Goal: Transaction & Acquisition: Purchase product/service

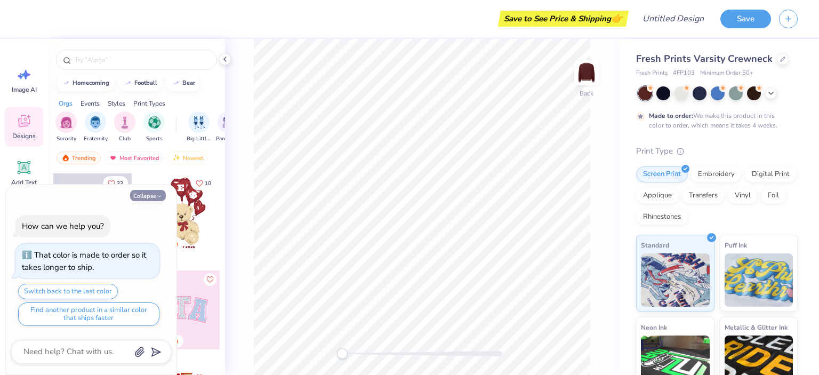
click at [160, 197] on polyline "button" at bounding box center [159, 196] width 3 height 2
type textarea "x"
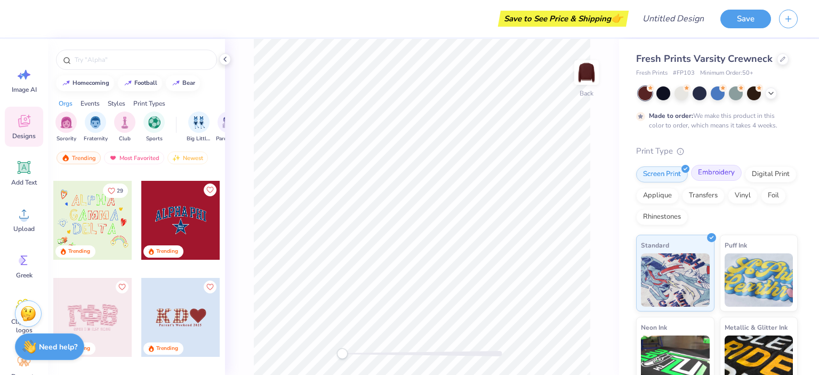
click at [718, 172] on div "Embroidery" at bounding box center [716, 173] width 51 height 16
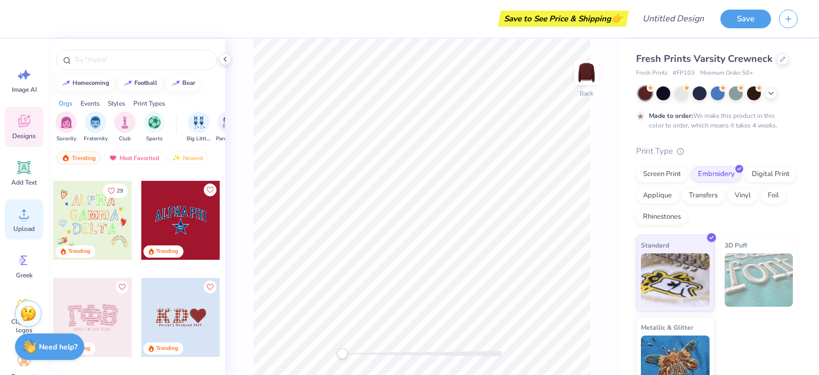
scroll to position [92, 0]
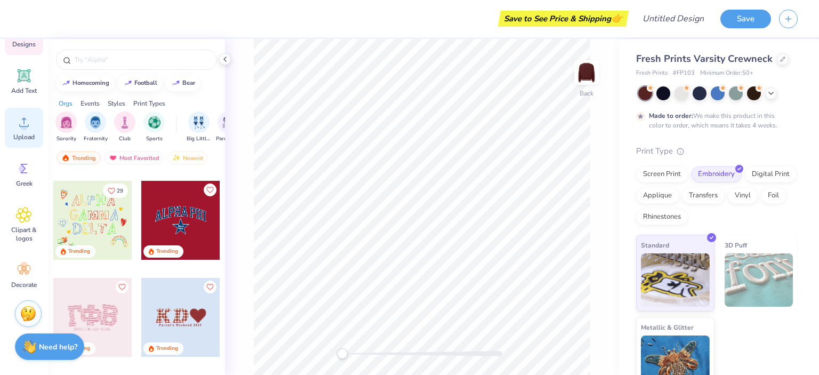
click at [28, 123] on icon at bounding box center [24, 122] width 16 height 16
click at [26, 131] on div "Upload" at bounding box center [24, 128] width 38 height 40
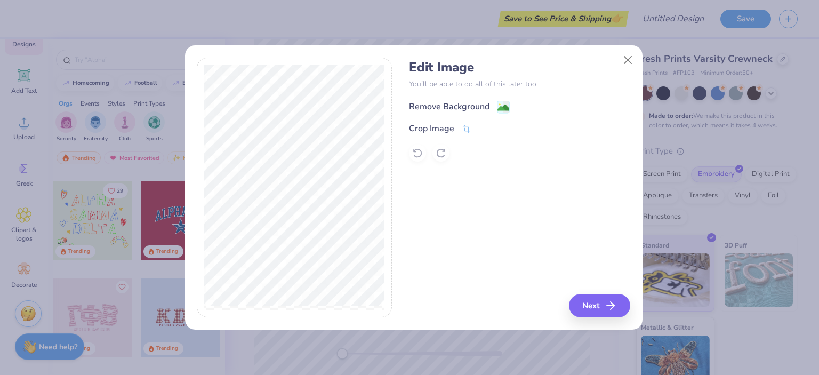
click at [486, 107] on div "Remove Background" at bounding box center [449, 106] width 81 height 13
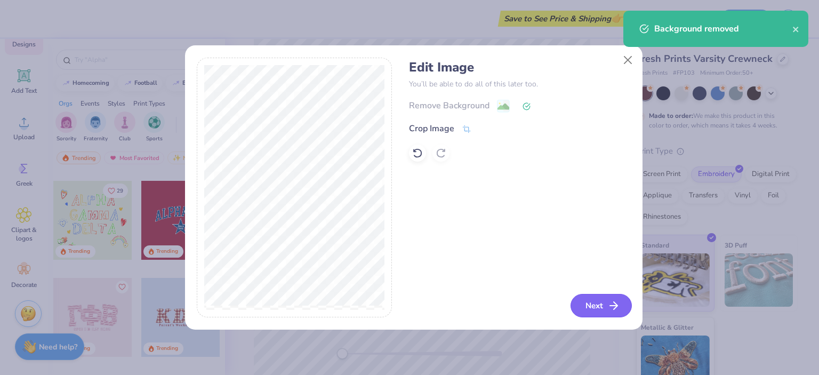
click at [583, 299] on button "Next" at bounding box center [601, 305] width 61 height 23
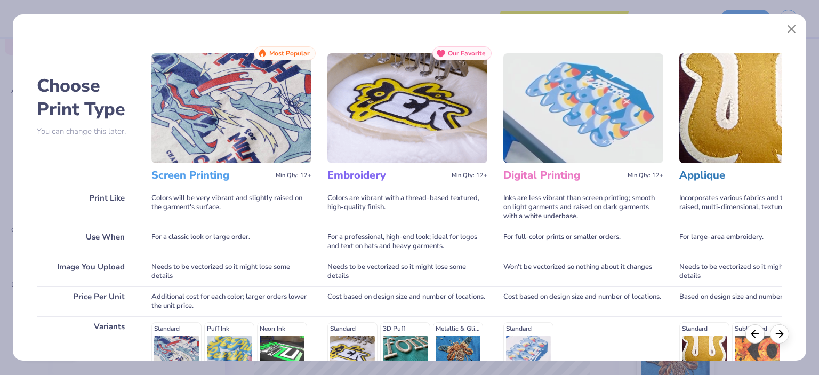
scroll to position [156, 0]
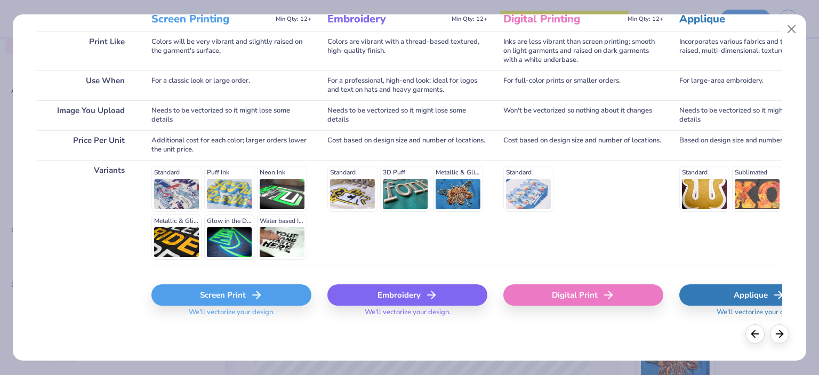
click at [414, 295] on div "Embroidery" at bounding box center [407, 294] width 160 height 21
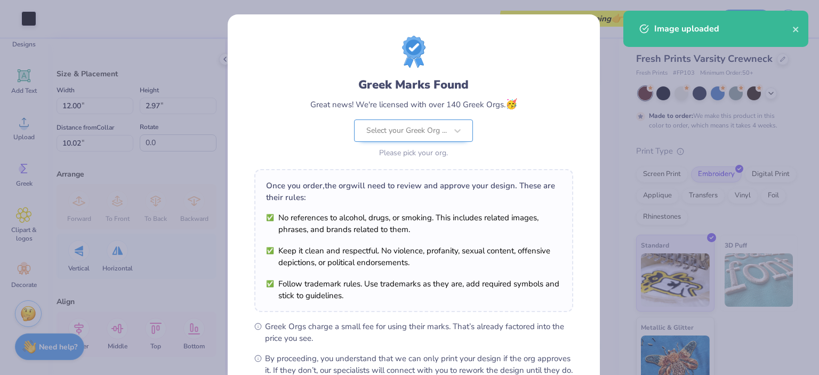
click at [442, 134] on body "Art colors Save to See Price & Shipping 👉 Design Title Save Image AI Designs Ad…" at bounding box center [409, 187] width 819 height 375
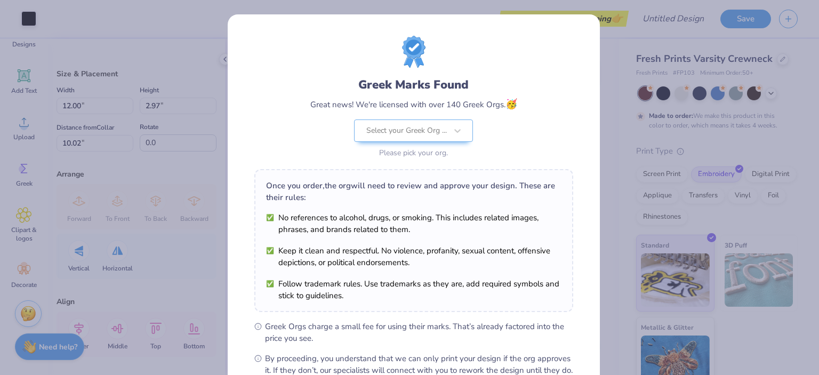
scroll to position [107, 0]
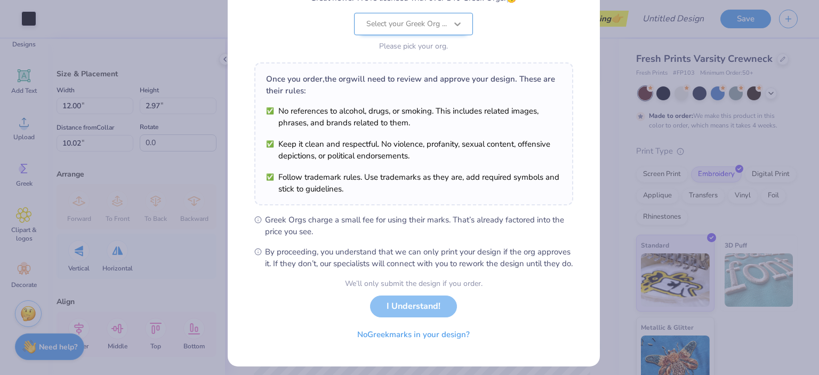
click at [459, 22] on div at bounding box center [457, 23] width 19 height 19
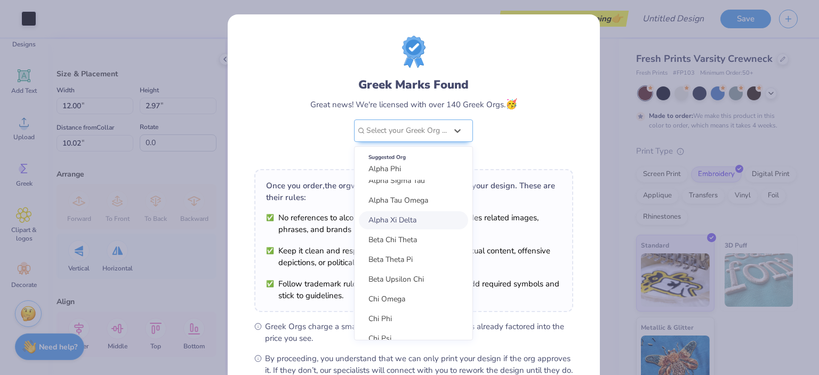
scroll to position [439, 0]
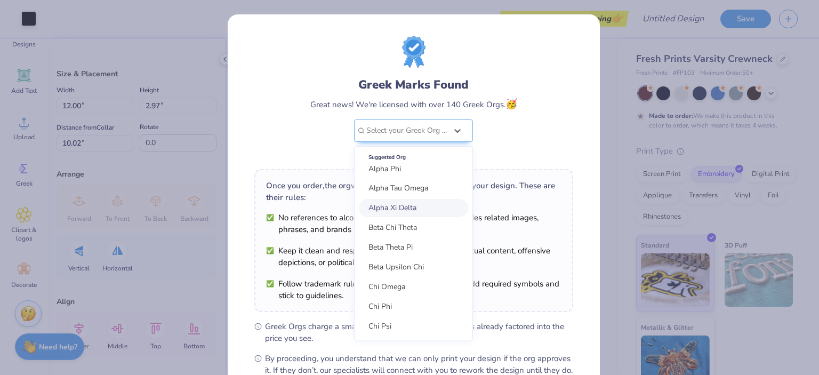
click at [568, 133] on div "Greek Marks Found Great news! We're licensed with over 140 Greek Orgs. 🥳 option…" at bounding box center [413, 98] width 319 height 125
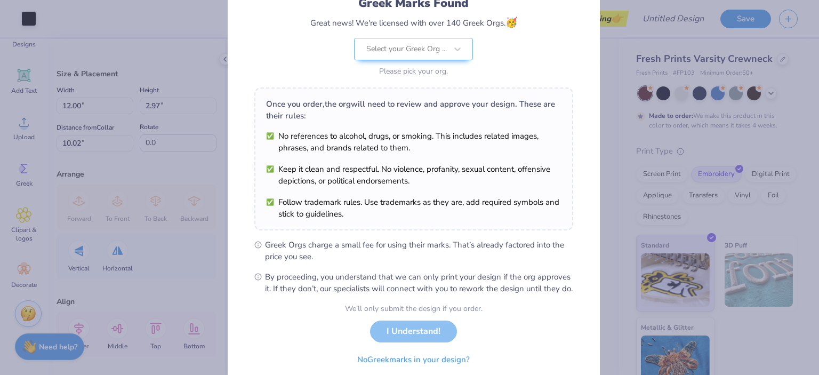
scroll to position [123, 0]
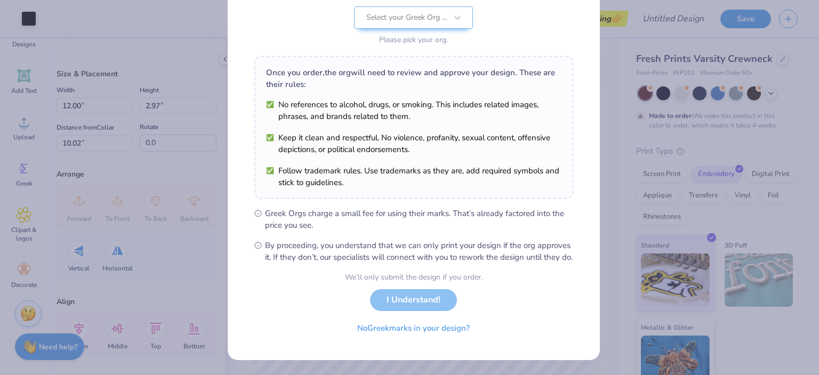
click at [442, 301] on div "We’ll only submit the design if you order. I Understand! No Greek marks in your…" at bounding box center [414, 304] width 138 height 67
click at [401, 306] on div "We’ll only submit the design if you order. I Understand! No Greek marks in your…" at bounding box center [414, 304] width 138 height 67
click at [394, 329] on button "No Greek marks in your design?" at bounding box center [413, 326] width 131 height 22
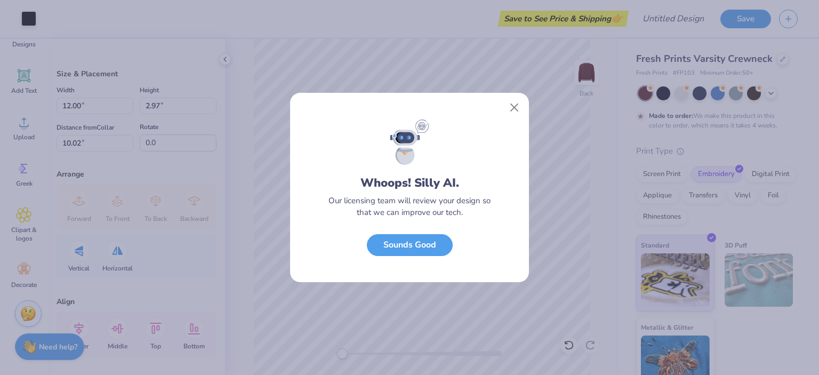
scroll to position [0, 0]
click at [433, 245] on button "Sounds Good" at bounding box center [410, 242] width 86 height 22
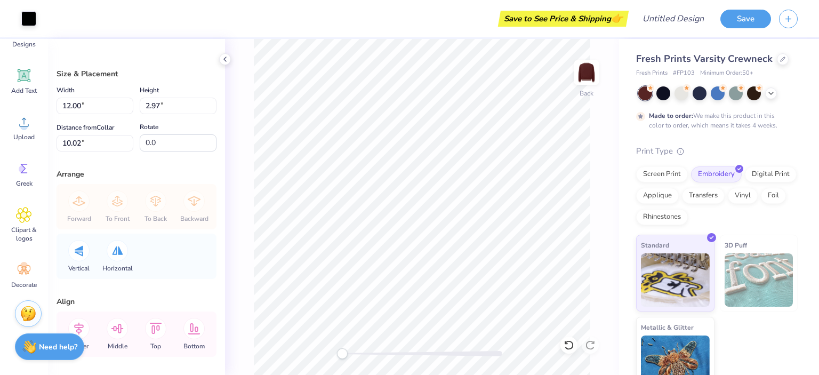
type input "3.00"
type textarea "x"
type input "4.53"
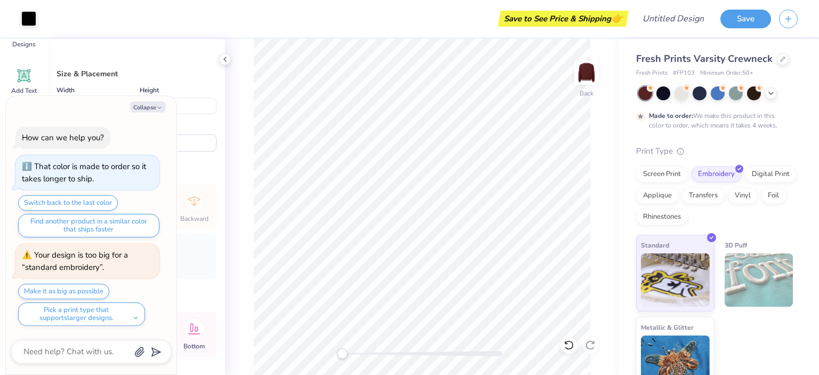
type textarea "x"
type input "6.09"
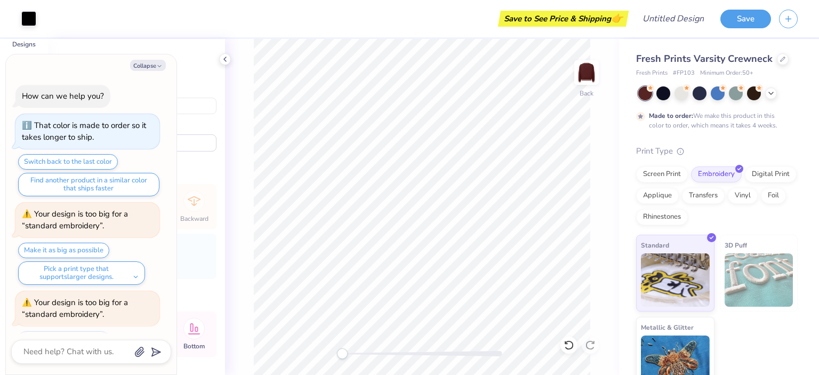
scroll to position [45, 0]
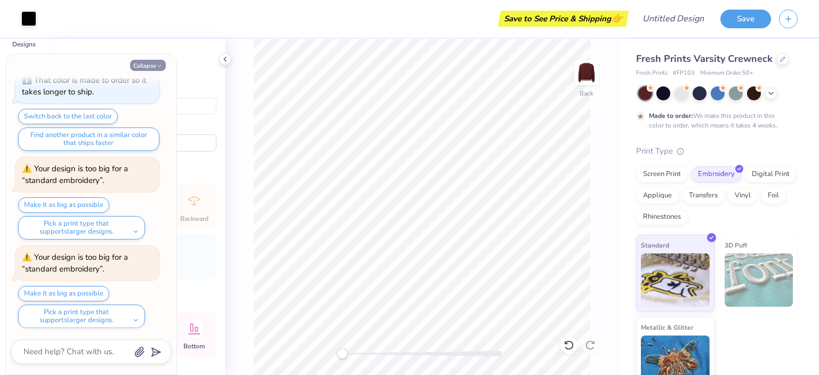
click at [151, 65] on button "Collapse" at bounding box center [148, 65] width 36 height 11
type textarea "x"
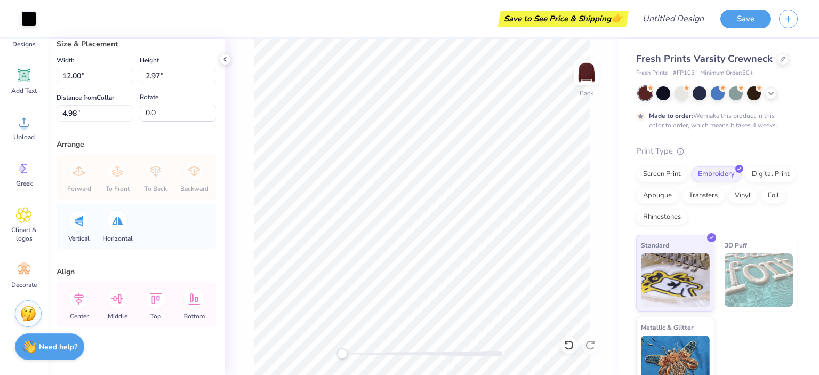
scroll to position [39, 0]
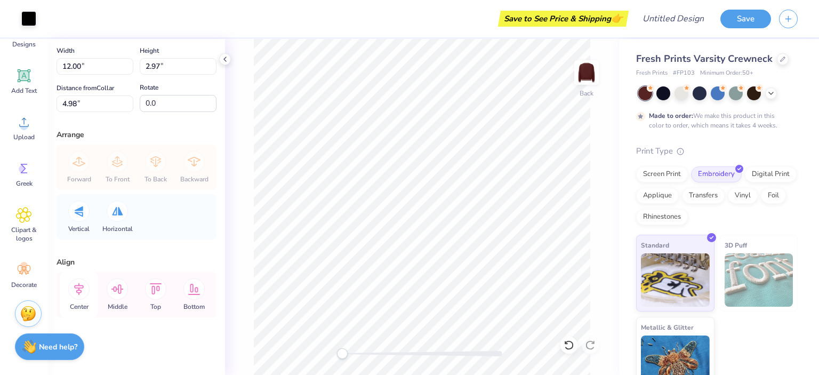
click at [80, 291] on icon at bounding box center [78, 288] width 21 height 21
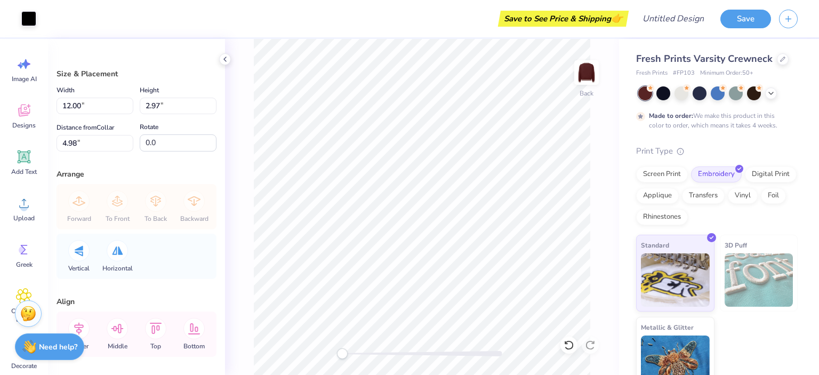
scroll to position [0, 0]
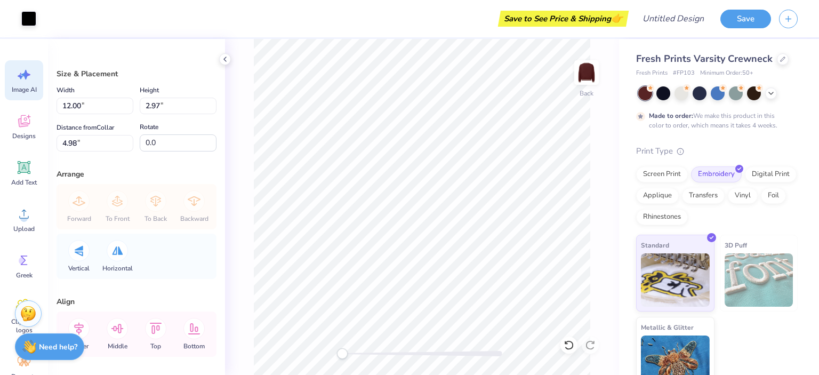
click at [26, 88] on span "Image AI" at bounding box center [24, 89] width 25 height 9
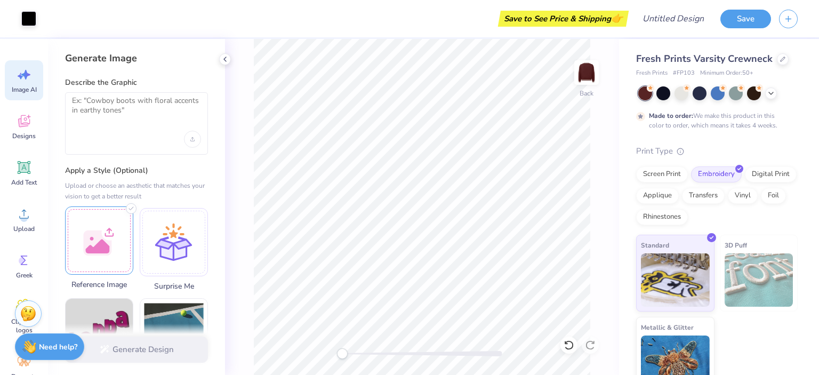
click at [98, 234] on div at bounding box center [99, 240] width 68 height 68
click at [126, 110] on textarea at bounding box center [136, 109] width 129 height 27
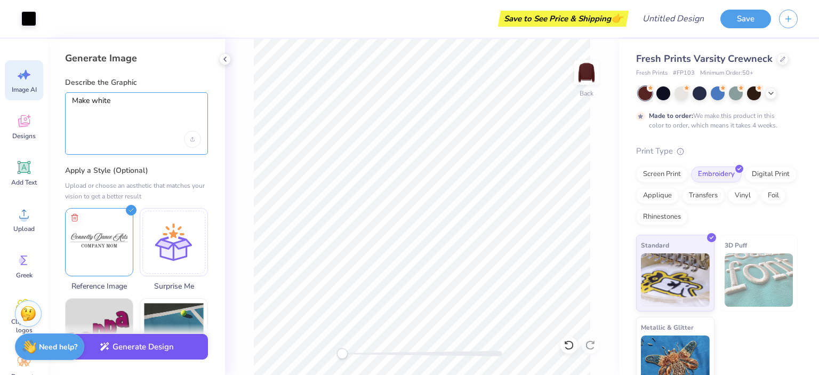
type textarea "Make white"
click at [162, 345] on button "Generate Design" at bounding box center [136, 347] width 143 height 26
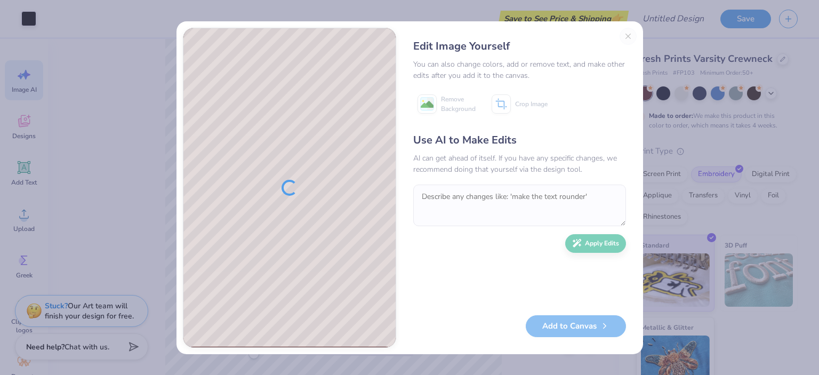
click at [93, 141] on div "Edit Image Yourself You can also change colors, add or remove text, and make ot…" at bounding box center [409, 187] width 819 height 375
click at [631, 37] on div "Edit Image Yourself You can also change colors, add or remove text, and make ot…" at bounding box center [520, 188] width 234 height 320
click at [629, 38] on div "Edit Image Yourself You can also change colors, add or remove text, and make ot…" at bounding box center [520, 188] width 234 height 320
click at [627, 38] on div "Edit Image Yourself You can also change colors, add or remove text, and make ot…" at bounding box center [520, 188] width 234 height 320
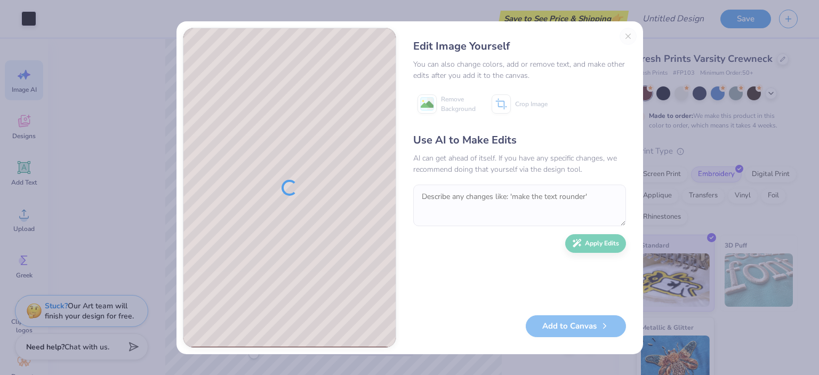
click at [627, 38] on div "Edit Image Yourself You can also change colors, add or remove text, and make ot…" at bounding box center [520, 188] width 234 height 320
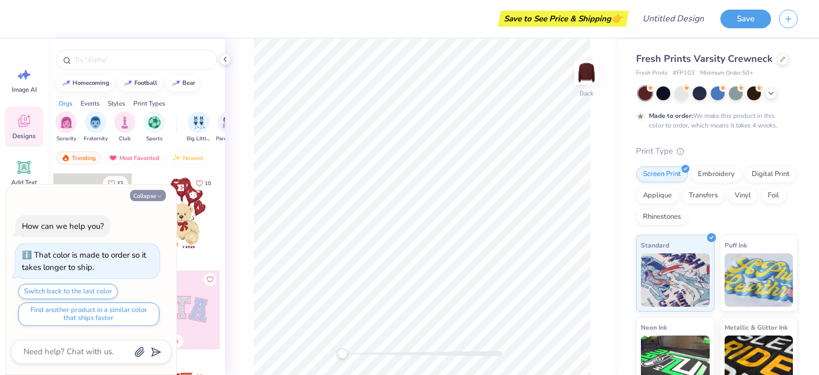
click at [155, 194] on button "Collapse" at bounding box center [148, 195] width 36 height 11
type textarea "x"
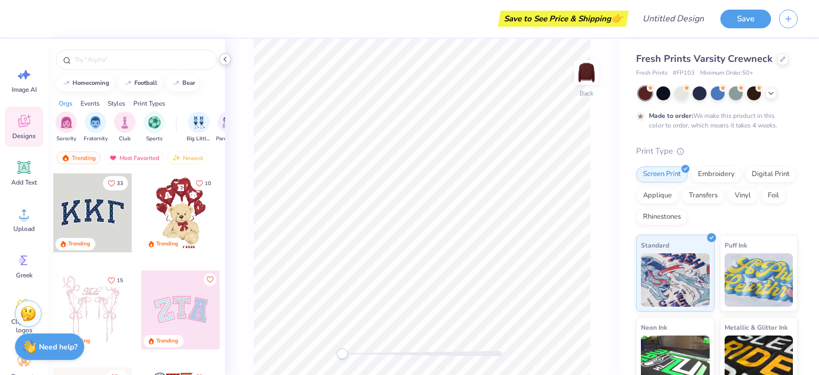
click at [223, 60] on icon at bounding box center [225, 59] width 9 height 9
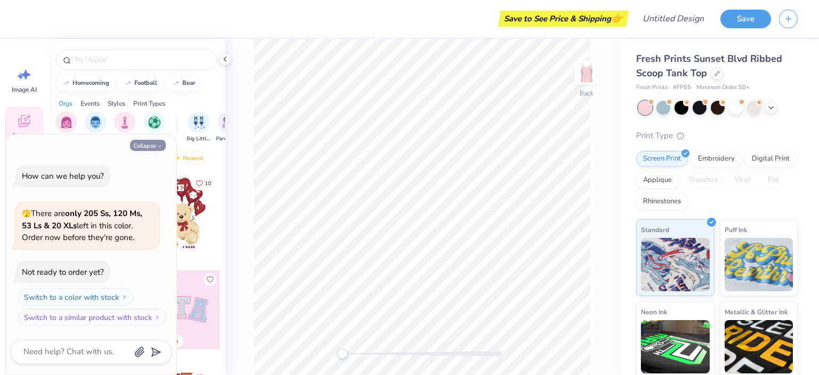
click at [153, 143] on button "Collapse" at bounding box center [148, 145] width 36 height 11
type textarea "x"
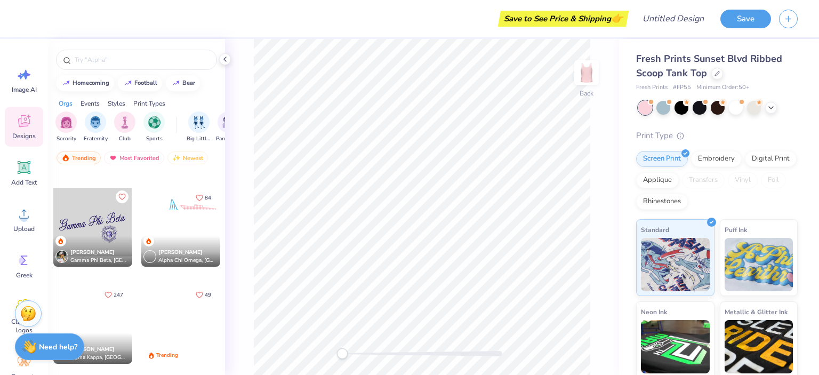
scroll to position [2960, 0]
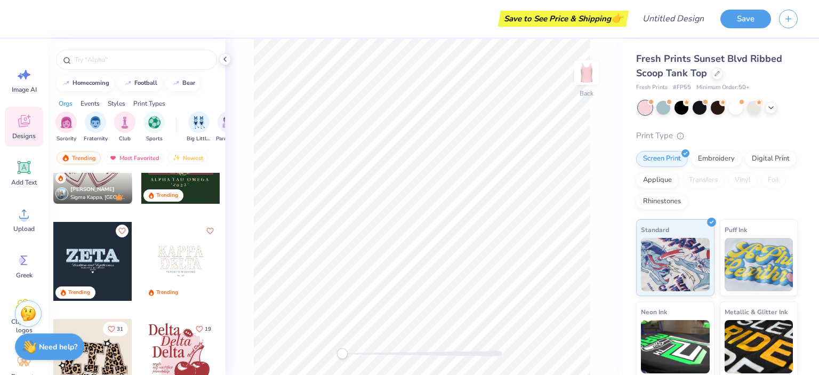
click at [98, 263] on div at bounding box center [92, 261] width 79 height 79
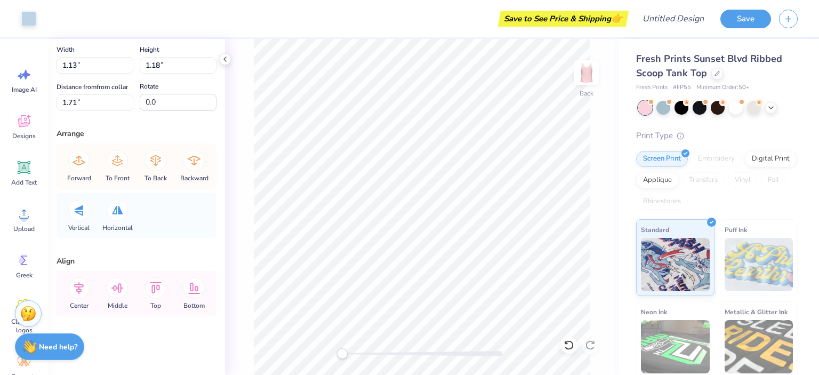
scroll to position [0, 0]
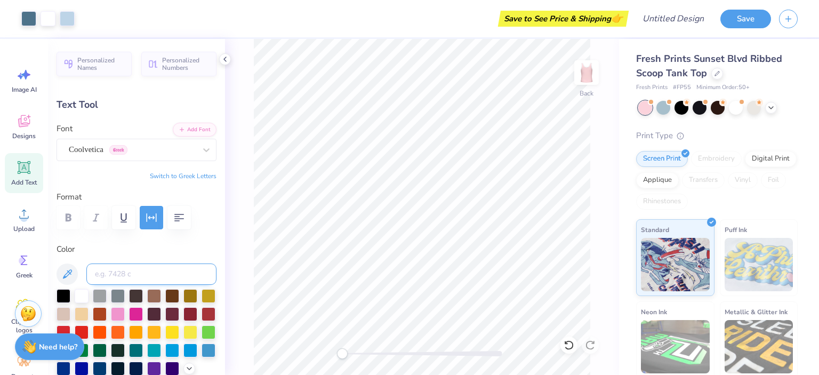
click at [137, 273] on input at bounding box center [151, 273] width 130 height 21
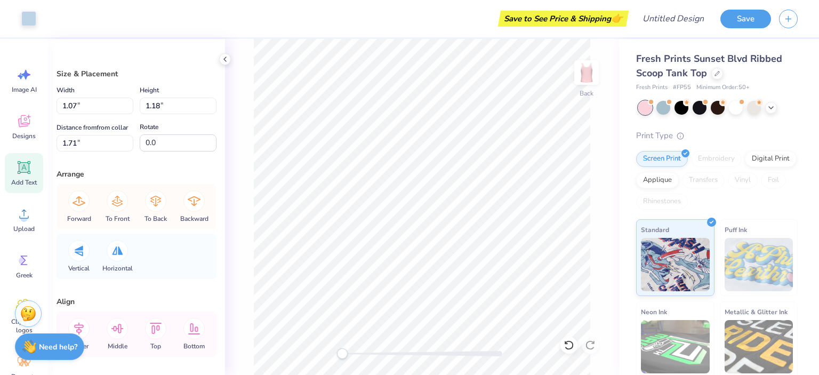
click at [34, 175] on div "Add Text" at bounding box center [24, 173] width 38 height 40
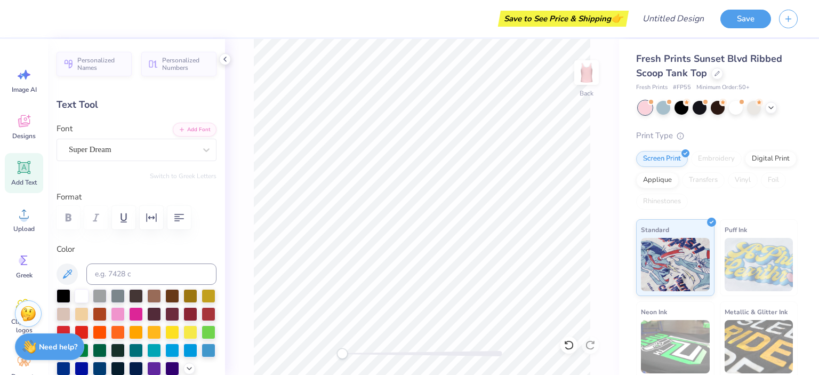
scroll to position [9, 1]
type textarea "T"
type input "0.95"
type input "5.46"
type input "2.21"
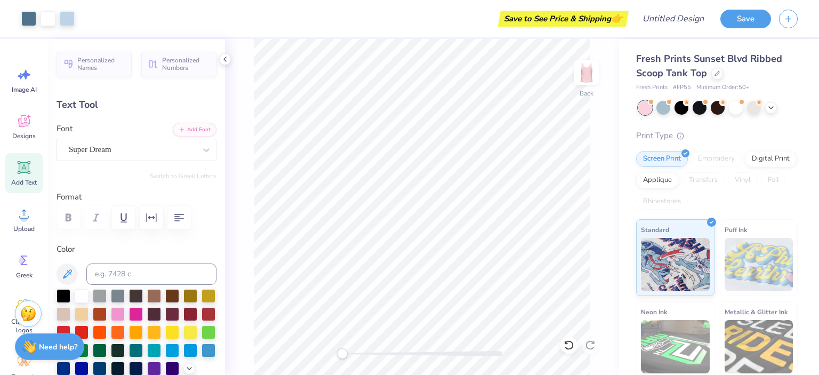
type input "0.12"
type input "3.43"
type input "4.02"
type input "0.32"
type input "3.10"
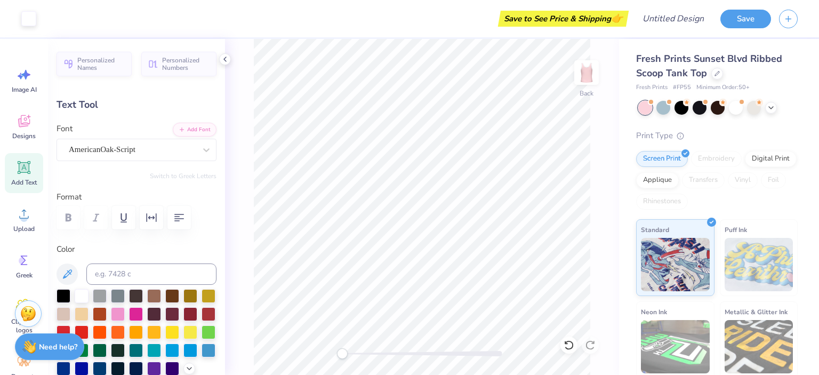
type input "0.49"
type input "0.12"
type input "3.59"
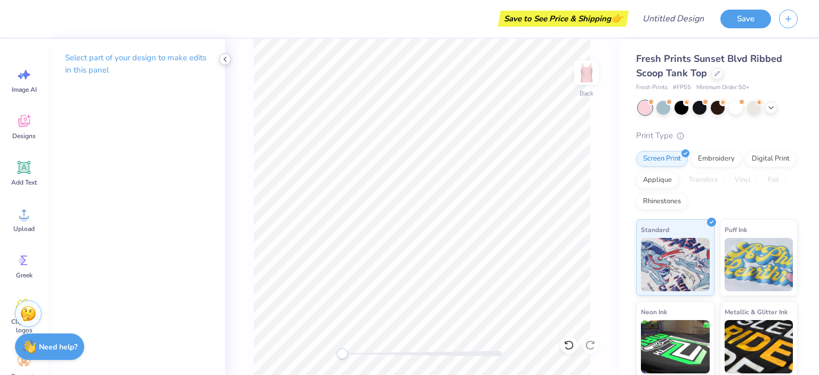
click at [222, 61] on icon at bounding box center [225, 59] width 9 height 9
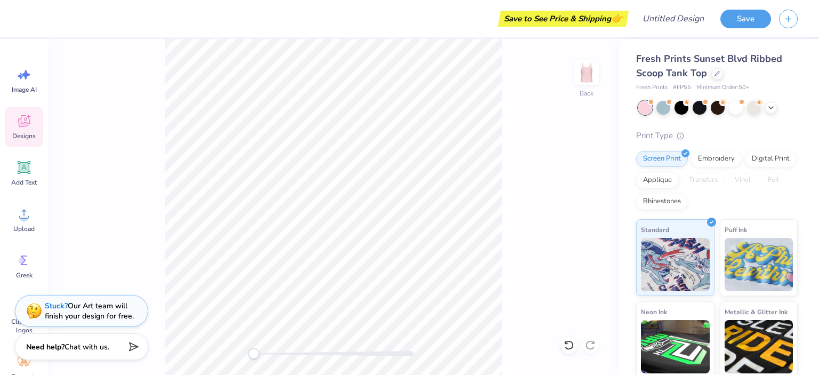
click at [16, 126] on icon at bounding box center [24, 121] width 16 height 16
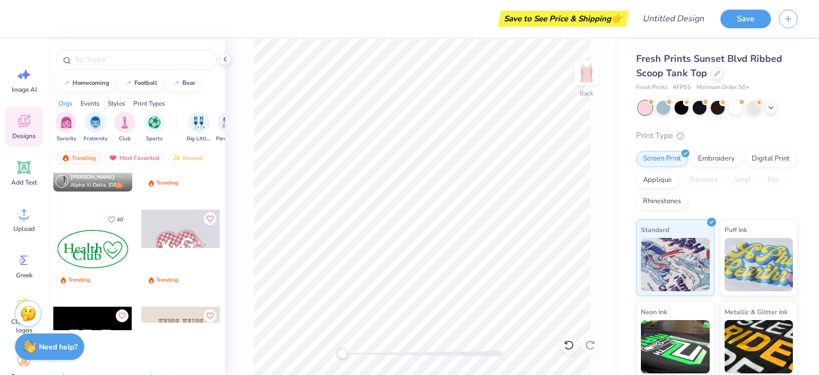
scroll to position [2080, 0]
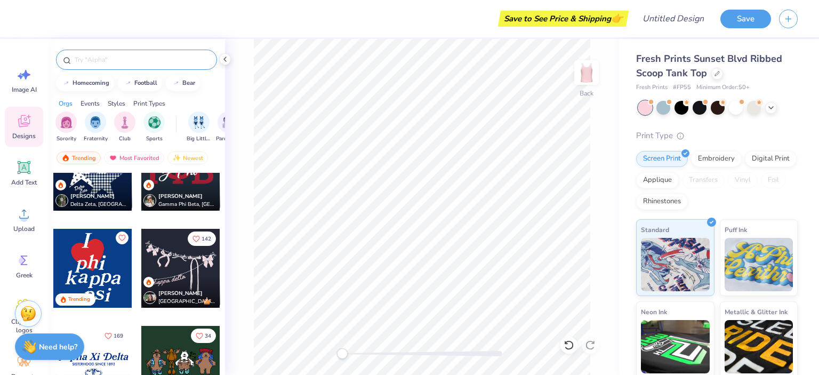
click at [115, 60] on input "text" at bounding box center [142, 59] width 137 height 11
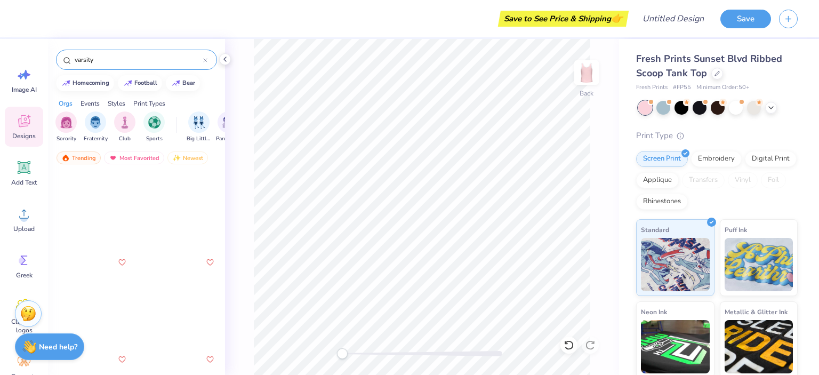
scroll to position [3360, 0]
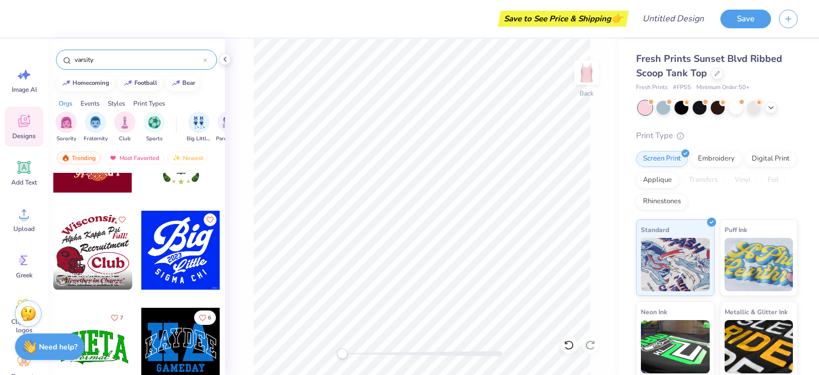
type input "varsity"
click at [87, 101] on div "Events" at bounding box center [90, 104] width 19 height 10
click at [77, 158] on div "Trending" at bounding box center [79, 157] width 44 height 13
click at [204, 58] on icon at bounding box center [205, 60] width 4 height 4
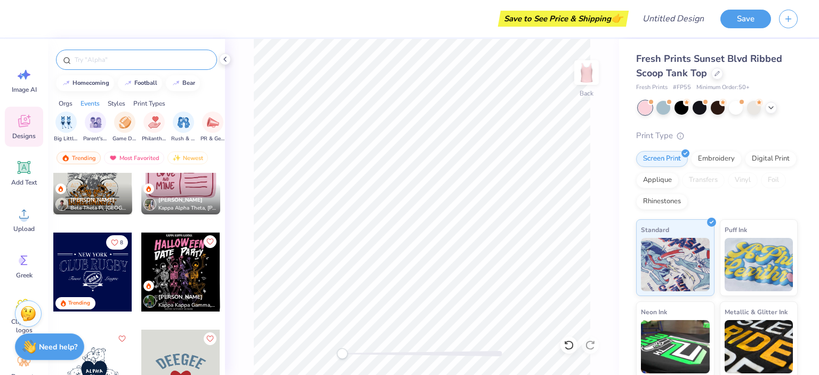
scroll to position [3093, 0]
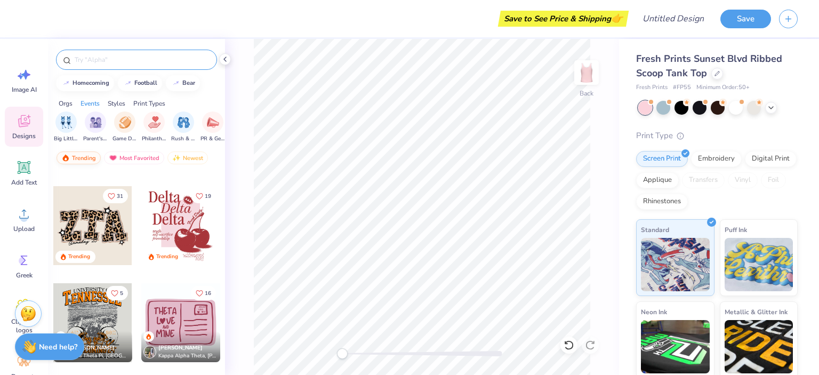
click at [73, 159] on div "Trending" at bounding box center [79, 157] width 44 height 13
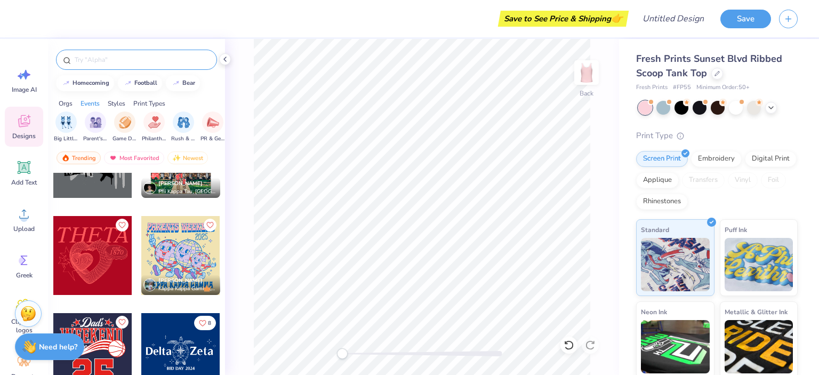
scroll to position [10188, 0]
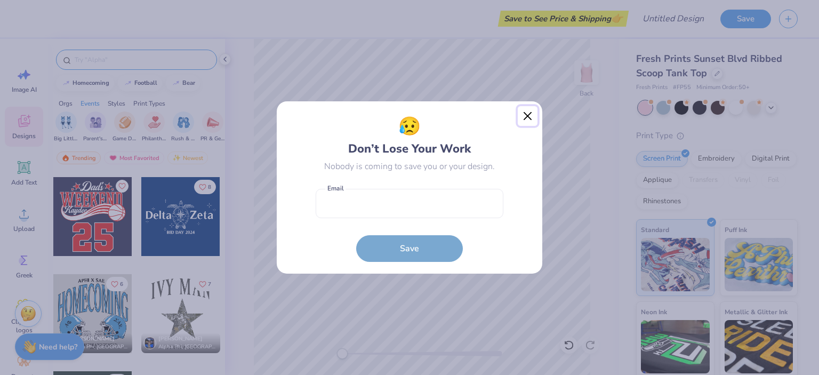
click at [526, 115] on button "Close" at bounding box center [528, 116] width 20 height 20
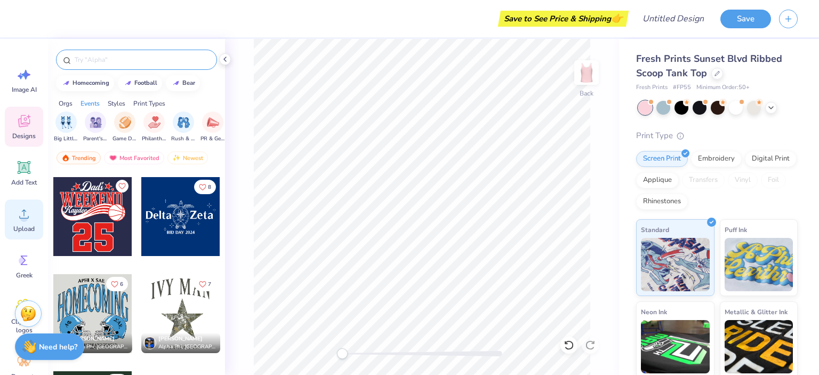
click at [24, 215] on icon at bounding box center [24, 214] width 10 height 9
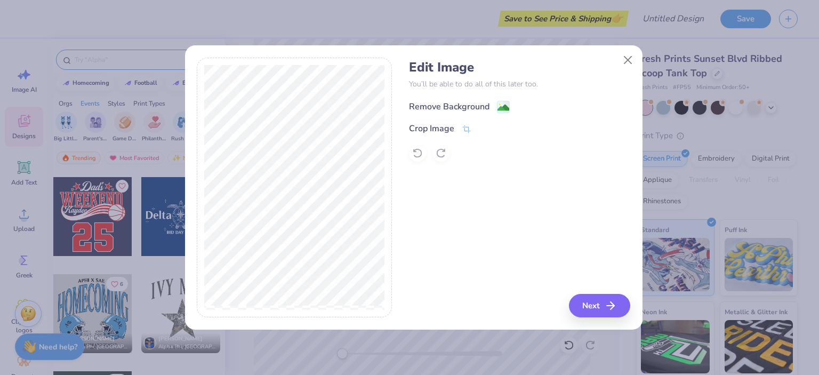
click at [429, 110] on div "Remove Background" at bounding box center [449, 106] width 81 height 13
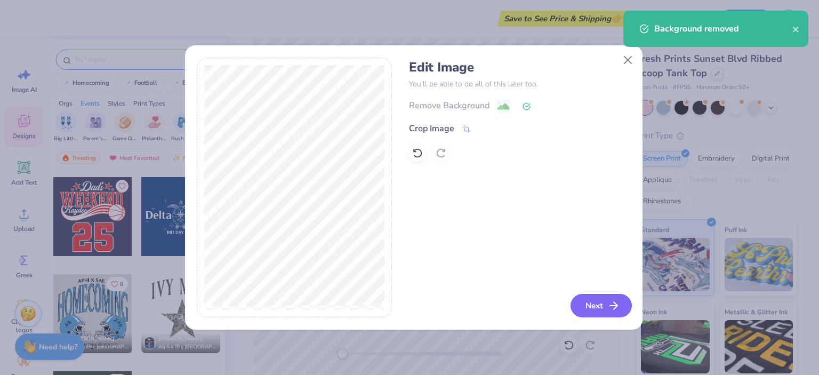
click at [617, 307] on polyline "button" at bounding box center [616, 305] width 4 height 7
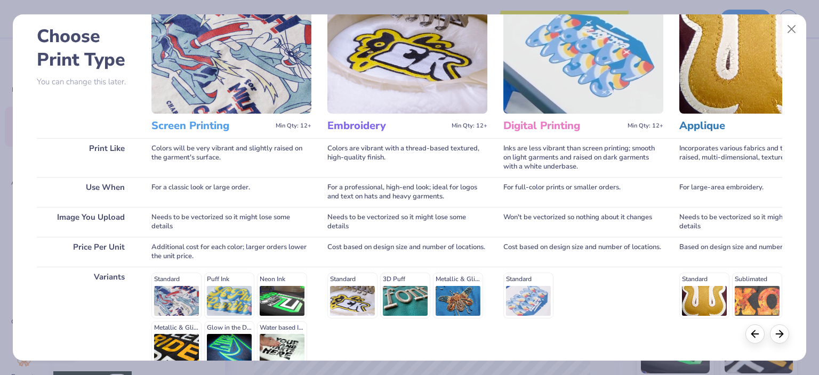
scroll to position [156, 0]
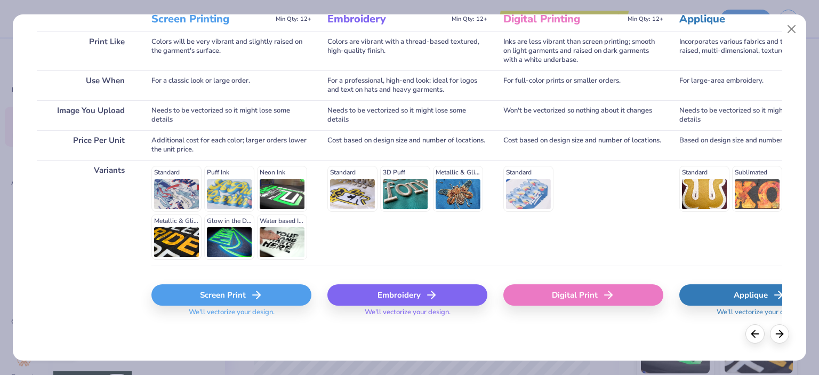
click at [255, 295] on line at bounding box center [256, 295] width 7 height 0
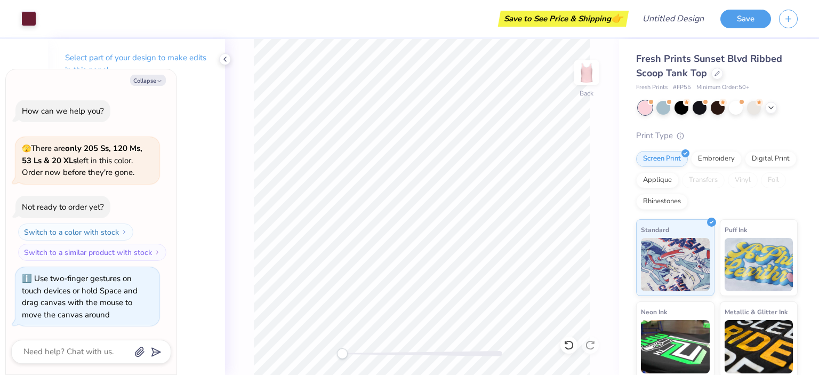
click at [334, 355] on div "Back" at bounding box center [422, 207] width 394 height 336
click at [748, 20] on button "Save" at bounding box center [745, 17] width 51 height 19
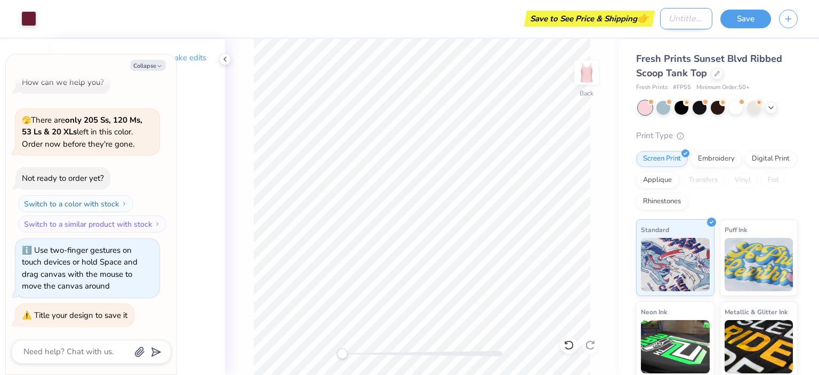
type textarea "x"
click at [703, 20] on input "Design Title" at bounding box center [686, 18] width 52 height 21
type input "t"
type textarea "x"
type input "ta"
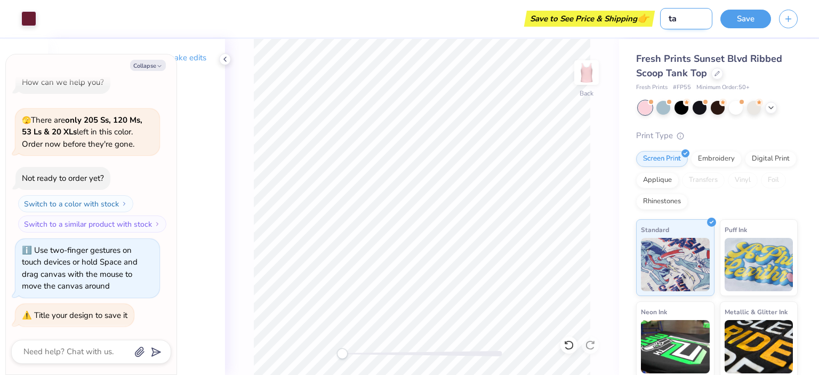
type textarea "x"
type input "tan"
type textarea "x"
type input "tank"
type textarea "x"
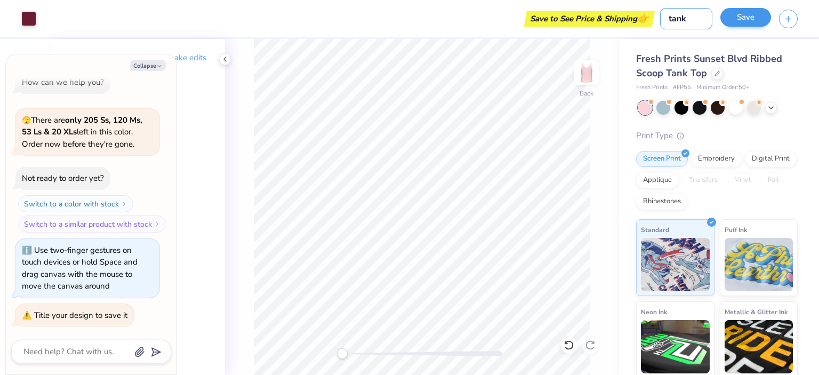
type input "tank"
click at [757, 14] on button "Save" at bounding box center [745, 17] width 51 height 19
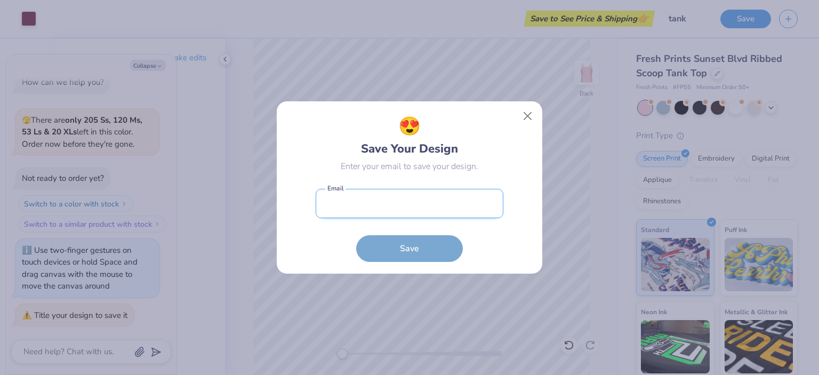
click at [490, 202] on input "email" at bounding box center [410, 203] width 188 height 29
type input "[EMAIL_ADDRESS][DOMAIN_NAME]"
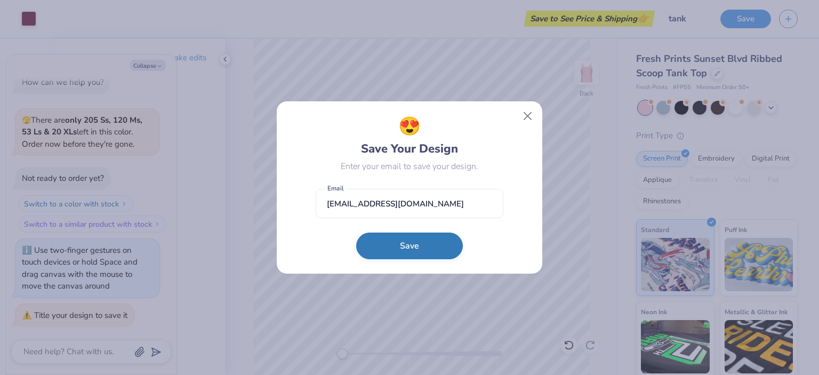
click at [435, 246] on button "Save" at bounding box center [409, 246] width 107 height 27
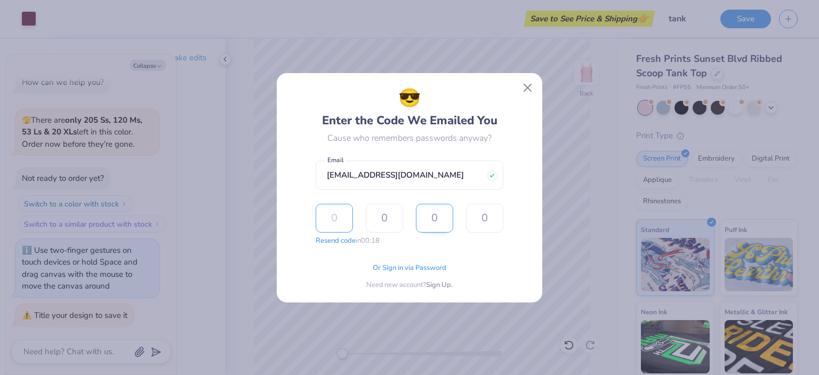
type input "1"
type input "8"
type input "7"
type input "6"
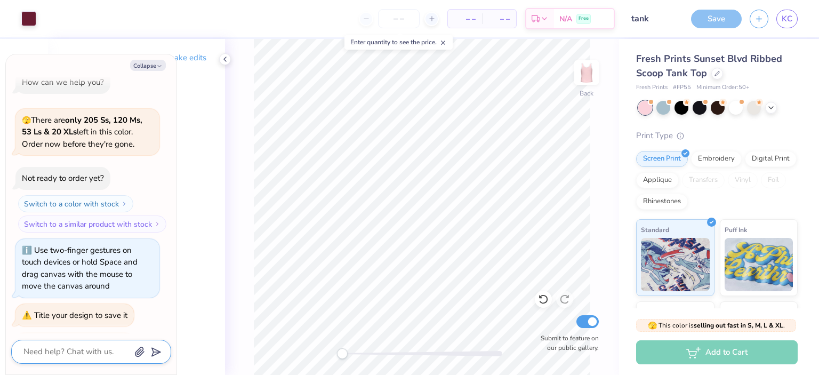
scroll to position [43, 0]
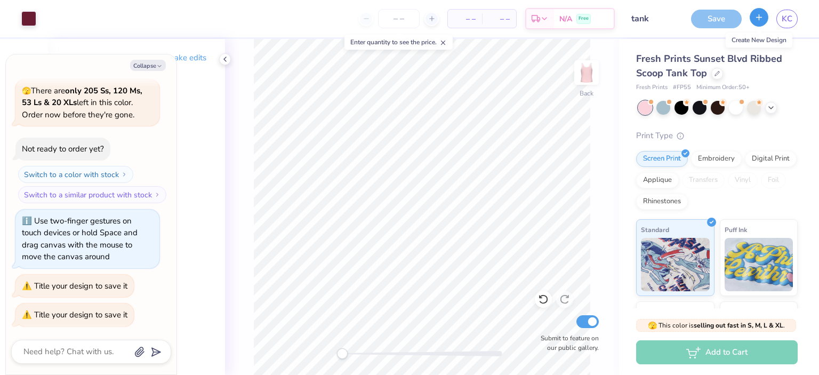
click at [762, 21] on icon "button" at bounding box center [759, 17] width 9 height 9
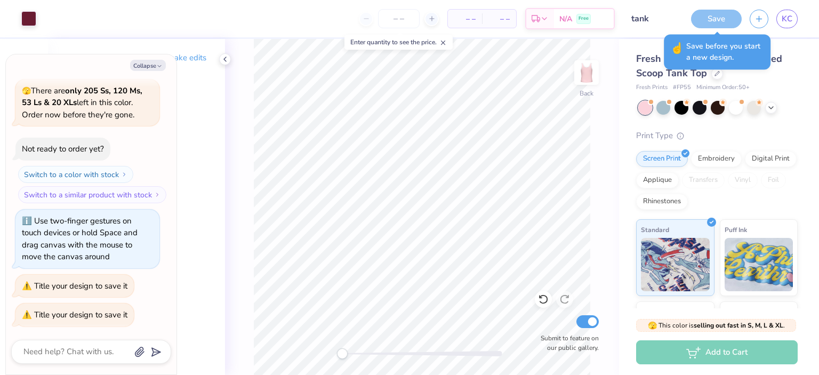
click at [705, 18] on div "Save" at bounding box center [716, 19] width 51 height 19
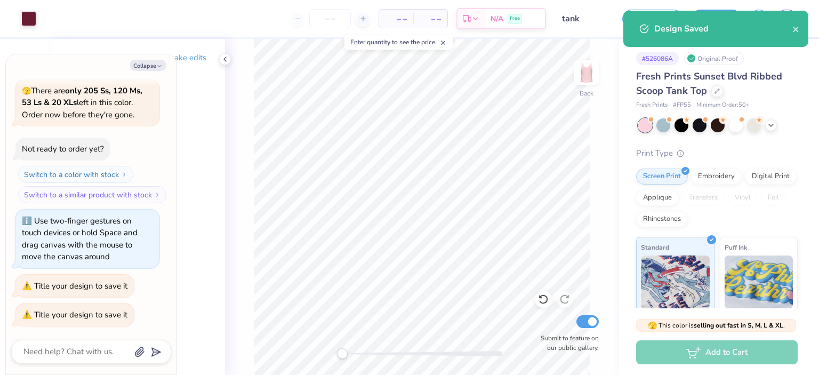
click at [800, 29] on div "Design Saved" at bounding box center [715, 29] width 185 height 36
click at [795, 29] on icon "close" at bounding box center [795, 29] width 7 height 9
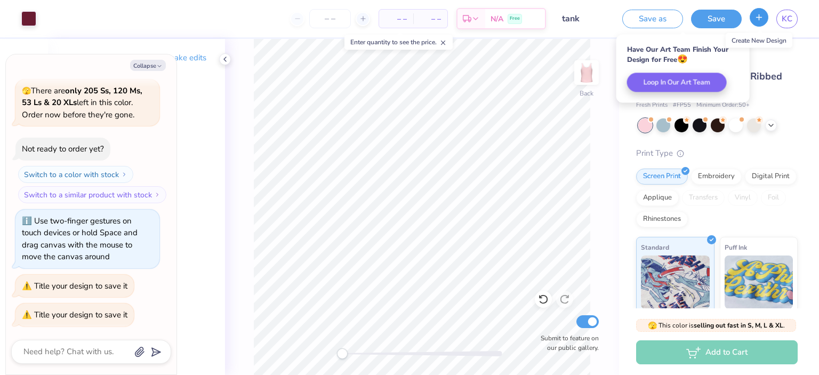
click at [762, 19] on icon "button" at bounding box center [759, 17] width 9 height 9
type textarea "x"
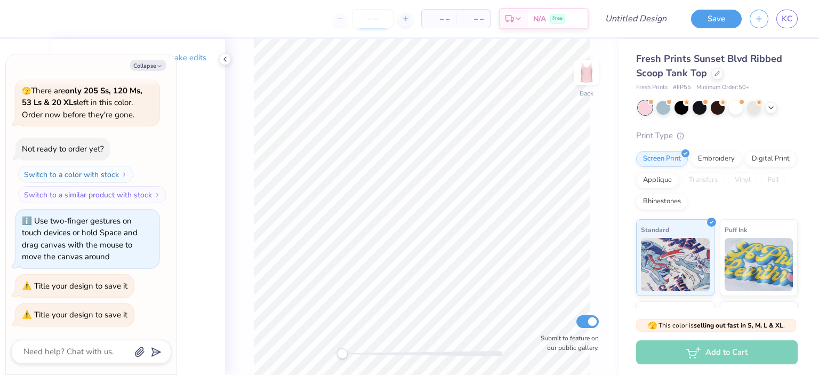
click at [370, 21] on input "number" at bounding box center [373, 18] width 42 height 19
click at [428, 18] on div "– – Per Item" at bounding box center [439, 19] width 34 height 18
click at [229, 58] on icon at bounding box center [225, 59] width 9 height 9
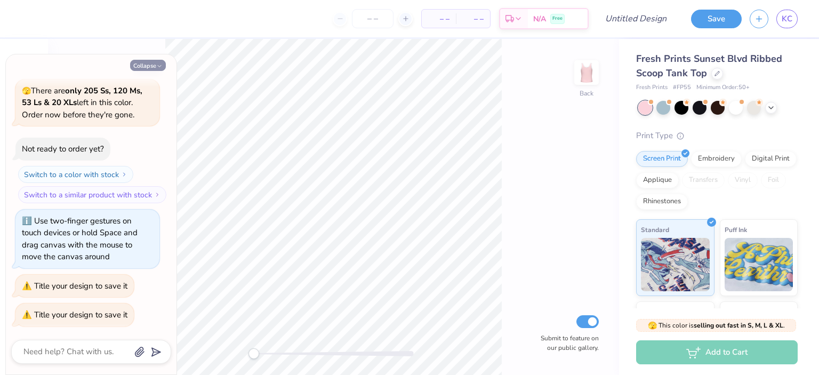
click at [146, 62] on button "Collapse" at bounding box center [148, 65] width 36 height 11
type textarea "x"
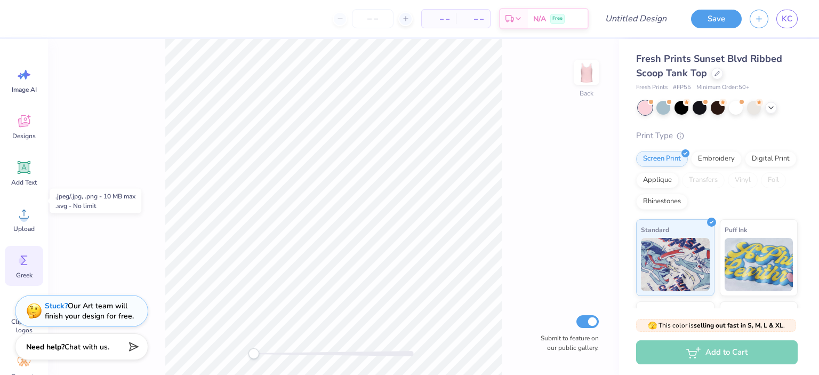
scroll to position [92, 0]
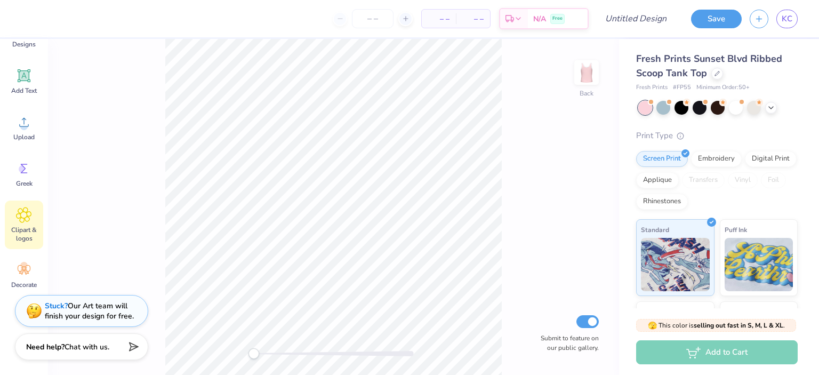
click at [23, 230] on span "Clipart & logos" at bounding box center [23, 234] width 35 height 17
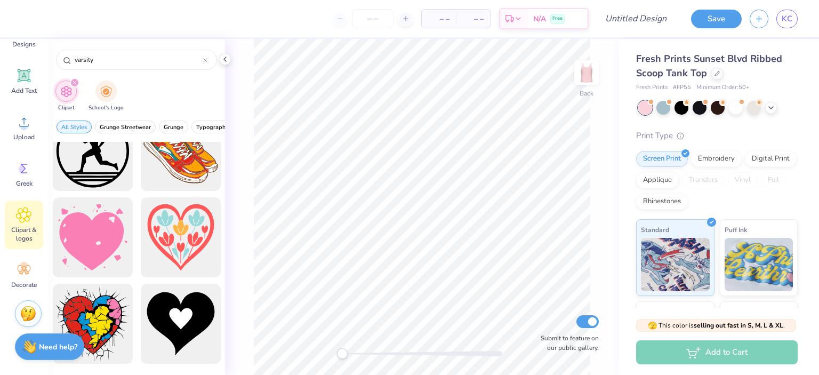
scroll to position [427, 0]
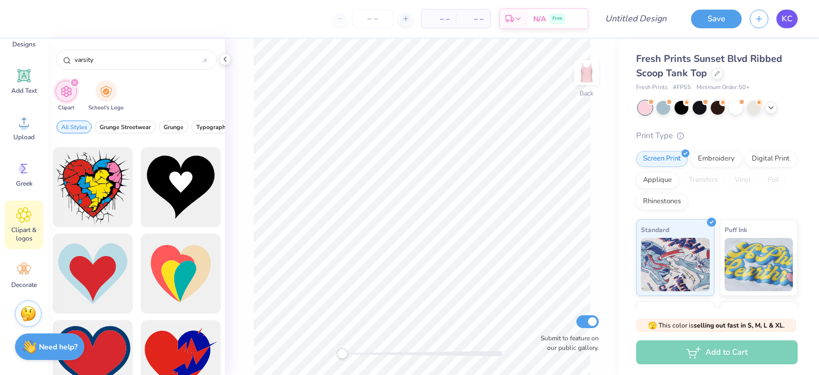
type input "varsity"
click at [792, 20] on span "KC" at bounding box center [787, 19] width 11 height 12
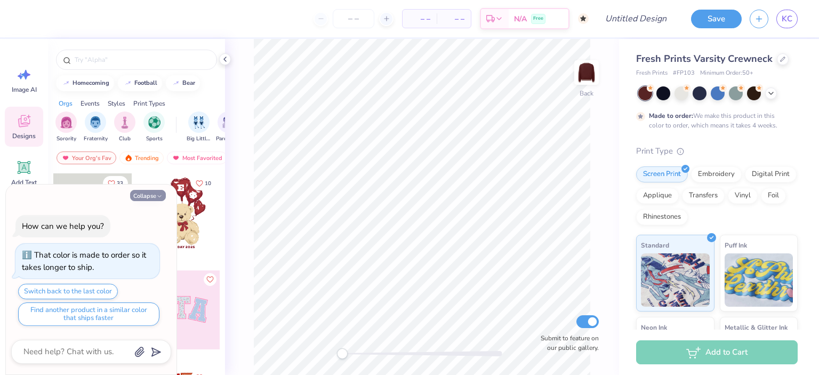
click at [144, 195] on button "Collapse" at bounding box center [148, 195] width 36 height 11
type textarea "x"
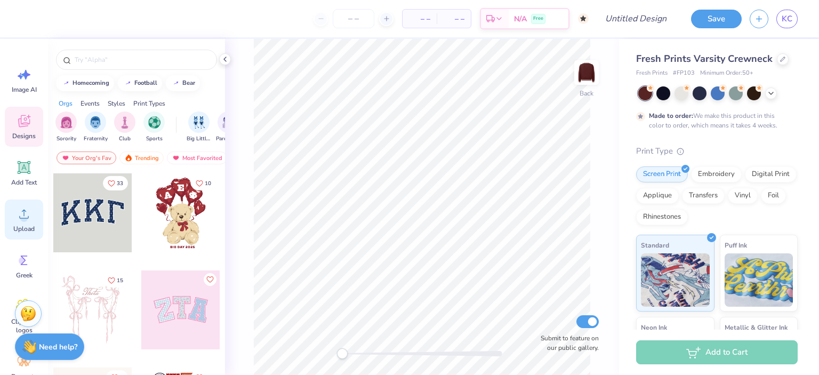
click at [26, 218] on circle at bounding box center [23, 217] width 7 height 7
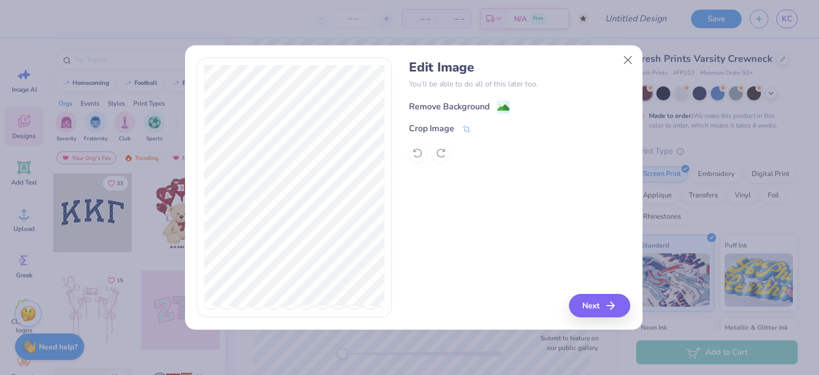
click at [462, 101] on div "Remove Background" at bounding box center [449, 106] width 81 height 13
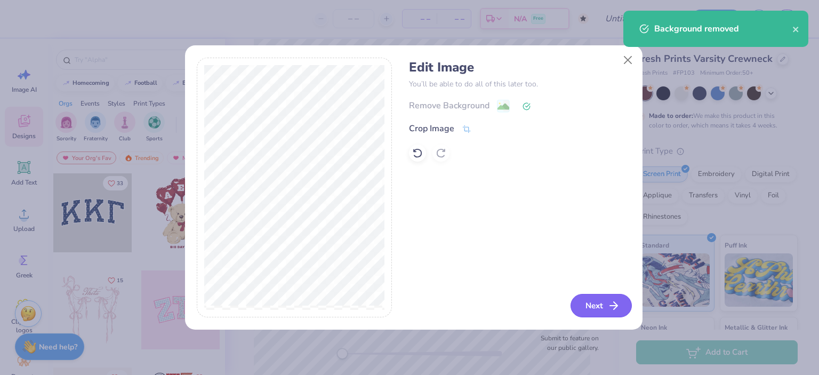
click at [579, 307] on button "Next" at bounding box center [601, 305] width 61 height 23
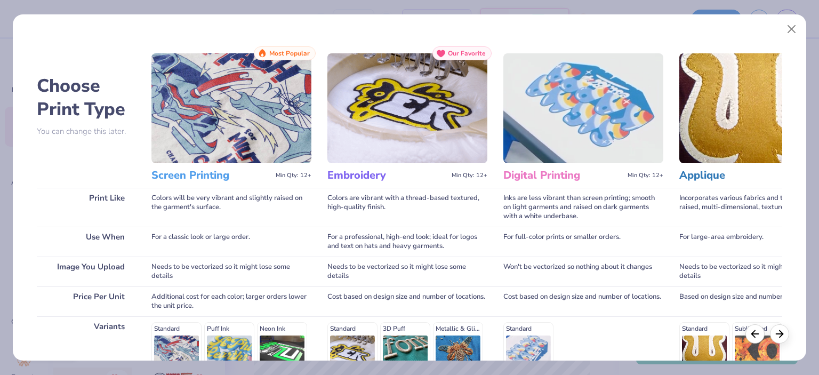
click at [437, 125] on img at bounding box center [407, 108] width 160 height 110
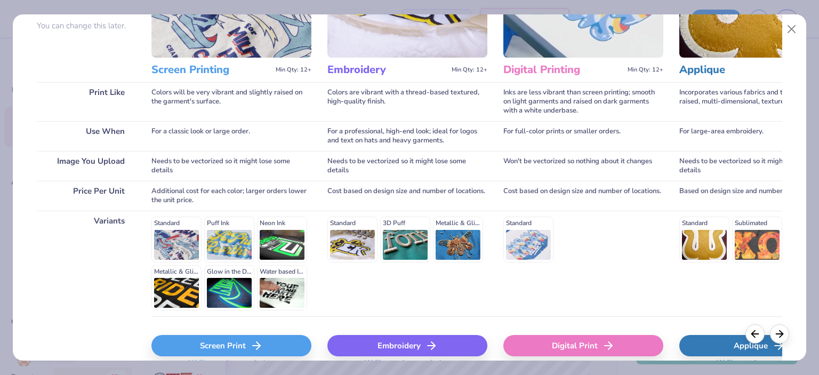
scroll to position [156, 0]
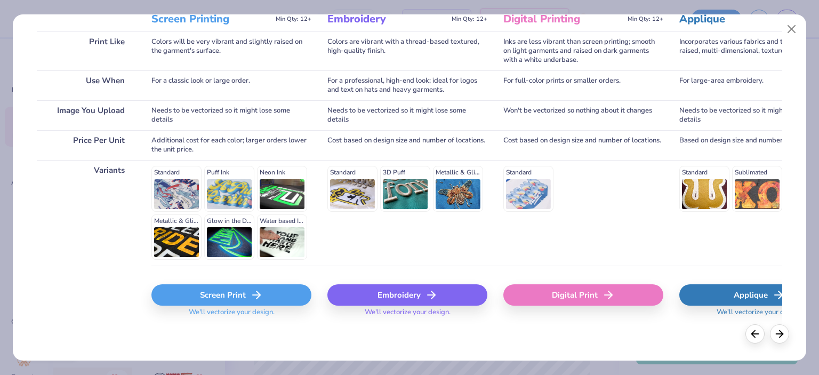
click at [415, 292] on div "Embroidery" at bounding box center [407, 294] width 160 height 21
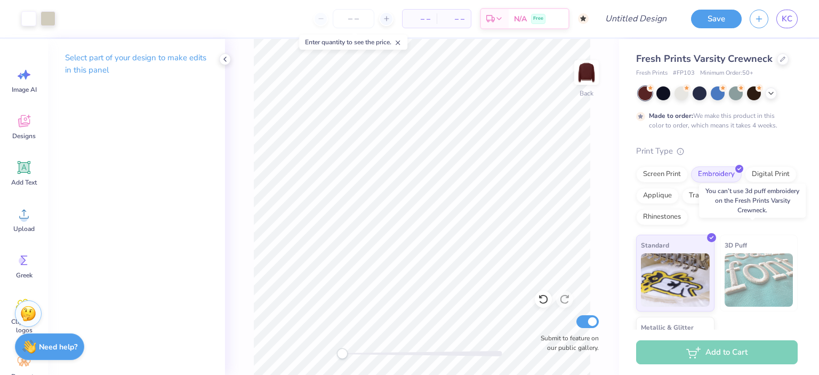
scroll to position [63, 0]
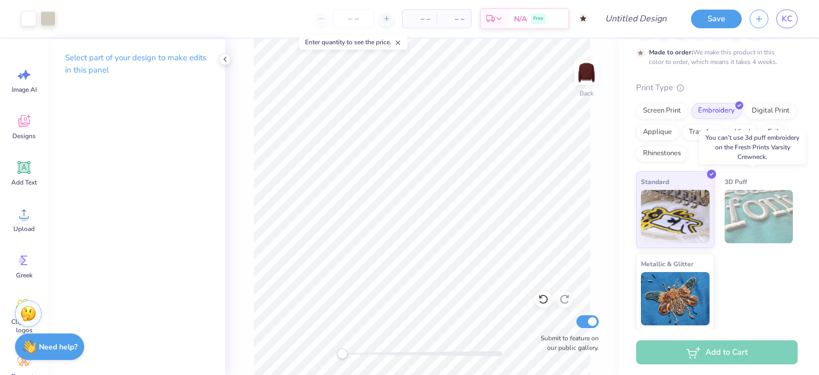
click at [744, 206] on img at bounding box center [759, 216] width 69 height 53
click at [351, 22] on input "number" at bounding box center [354, 18] width 42 height 19
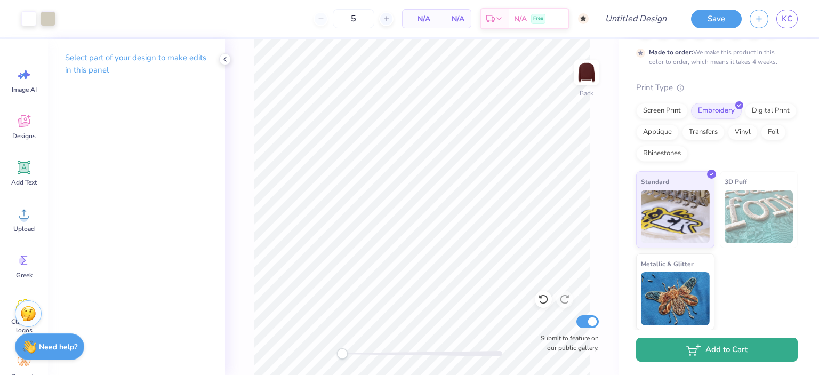
type input "50"
click at [673, 350] on button "Add to Cart" at bounding box center [717, 350] width 162 height 24
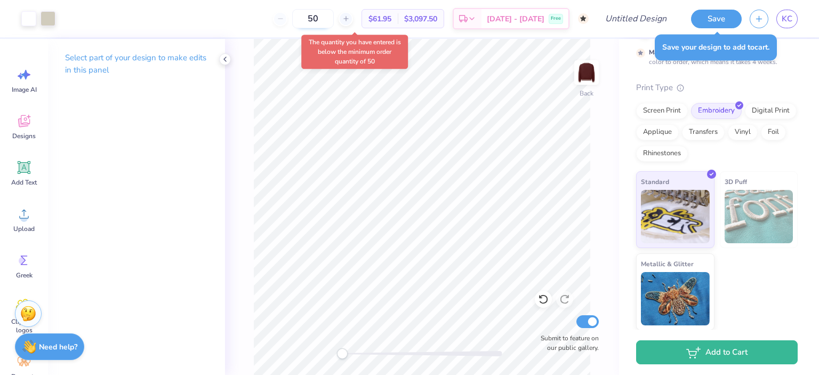
click at [334, 20] on input "50" at bounding box center [313, 18] width 42 height 19
